Goal: Transaction & Acquisition: Download file/media

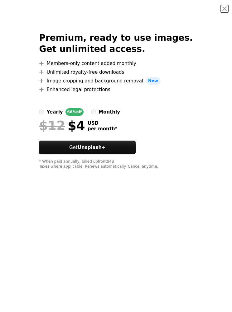
scroll to position [0, 217]
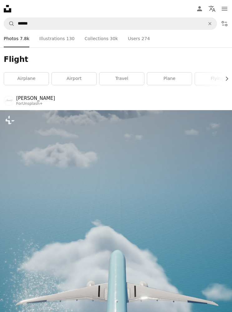
scroll to position [1768, 0]
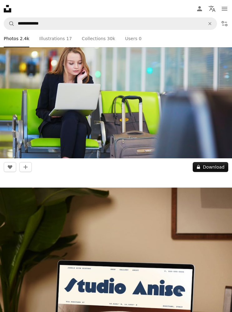
scroll to position [96, 0]
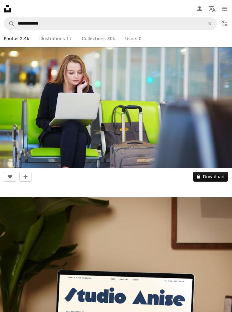
click at [34, 124] on img at bounding box center [116, 91] width 232 height 155
